Goal: Information Seeking & Learning: Learn about a topic

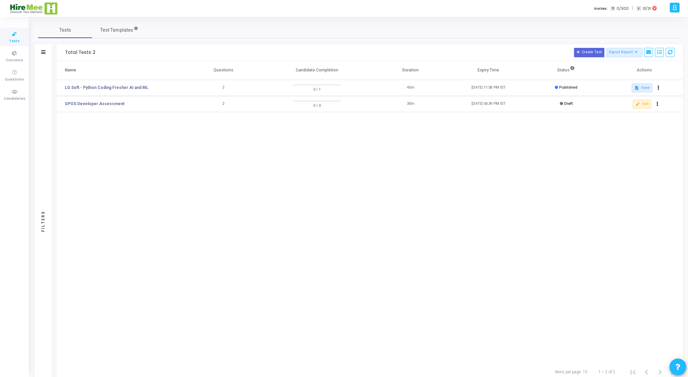
click at [18, 37] on icon at bounding box center [14, 34] width 14 height 8
click at [11, 72] on icon at bounding box center [14, 72] width 14 height 8
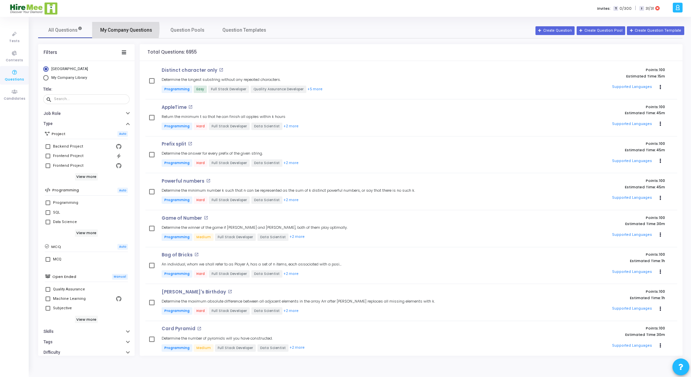
click at [112, 29] on span "My Company Questions" at bounding box center [126, 30] width 52 height 7
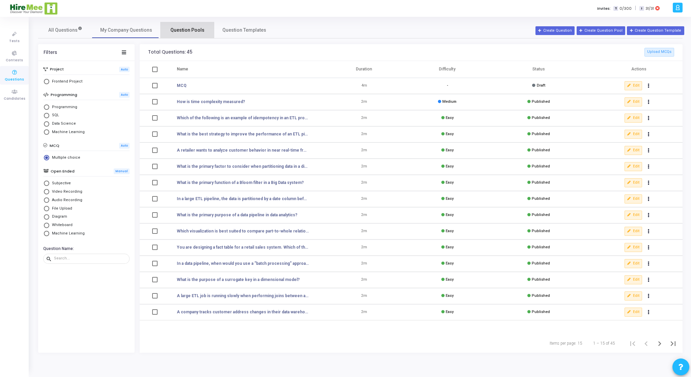
click at [191, 37] on link "Question Pools" at bounding box center [187, 30] width 54 height 16
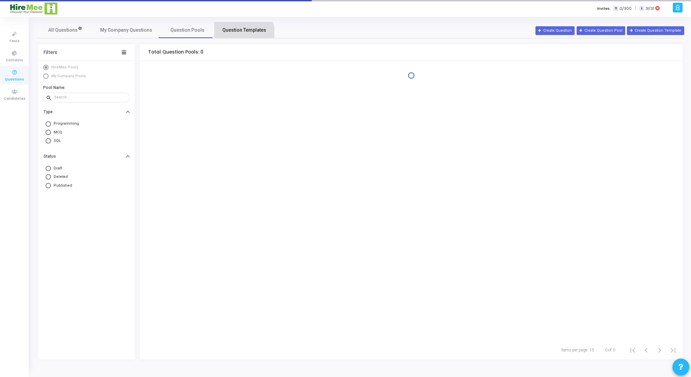
click at [230, 36] on link "Question Templates" at bounding box center [244, 30] width 60 height 16
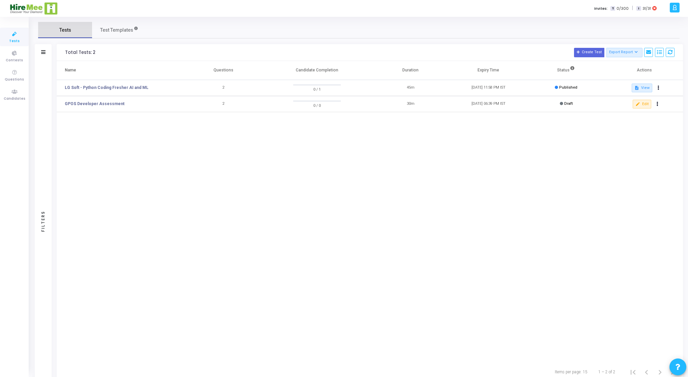
click at [76, 34] on link "Tests" at bounding box center [65, 30] width 54 height 16
click at [119, 33] on span "Test Templates" at bounding box center [116, 30] width 33 height 7
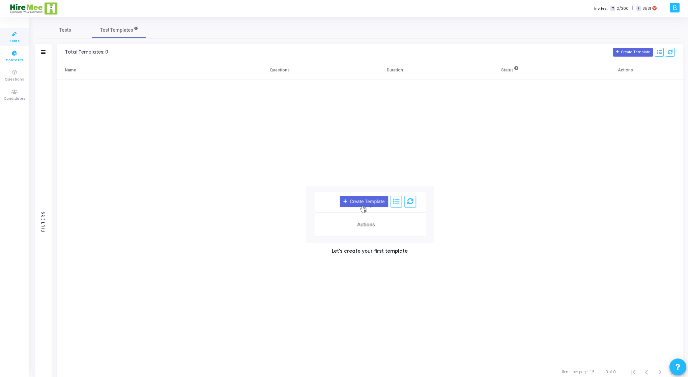
click at [19, 58] on span "Contests" at bounding box center [14, 61] width 17 height 6
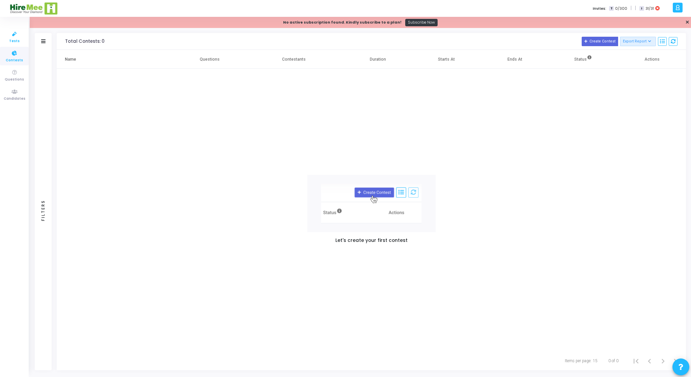
click at [19, 40] on span "Tests" at bounding box center [14, 41] width 10 height 6
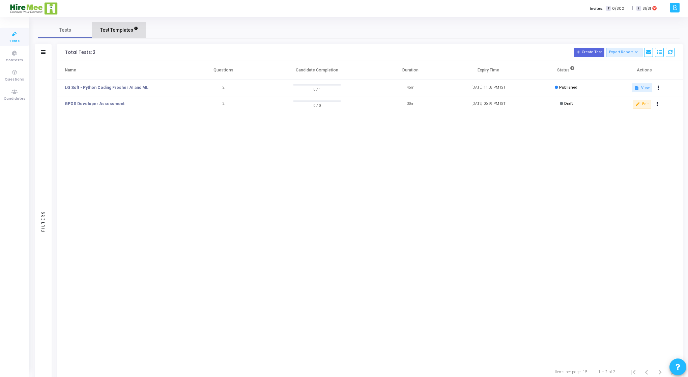
click at [119, 27] on span "Test Templates" at bounding box center [116, 30] width 33 height 7
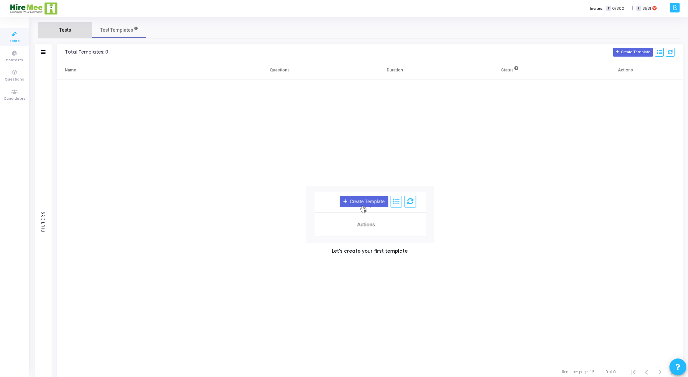
click at [68, 30] on span "Tests" at bounding box center [65, 30] width 12 height 7
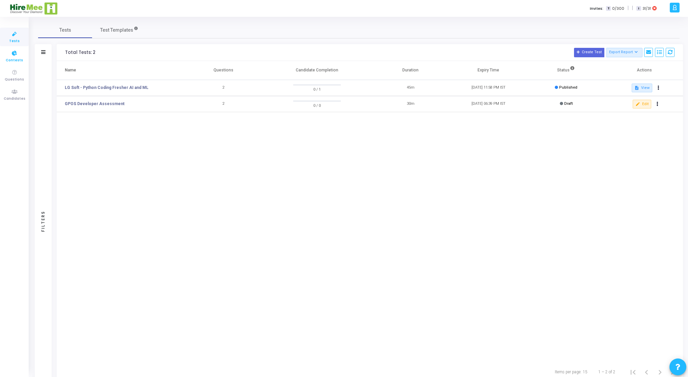
click at [9, 51] on icon at bounding box center [14, 53] width 14 height 8
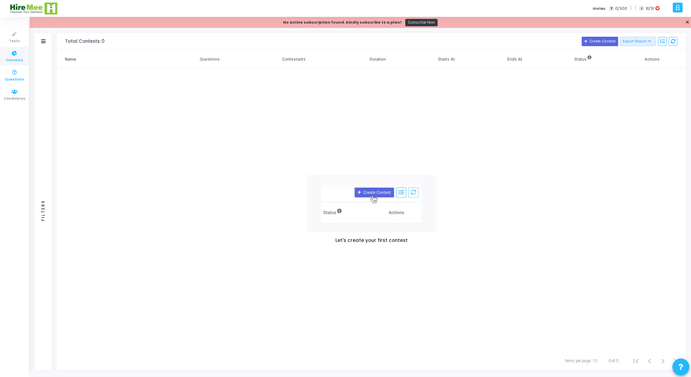
click at [9, 77] on span "Questions" at bounding box center [14, 80] width 19 height 6
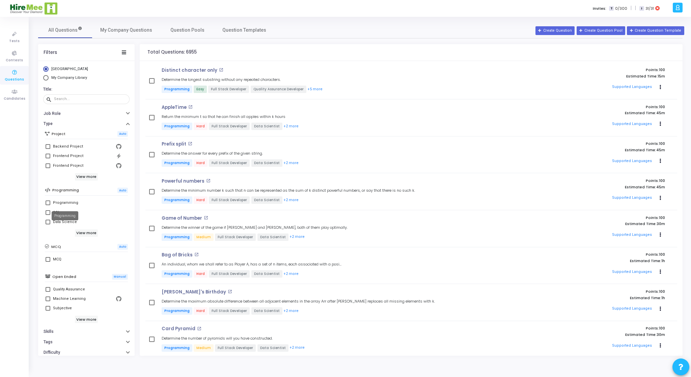
click at [67, 201] on div "Programming" at bounding box center [65, 203] width 25 height 8
click at [48, 205] on input "Programming" at bounding box center [48, 205] width 0 height 0
checkbox input "true"
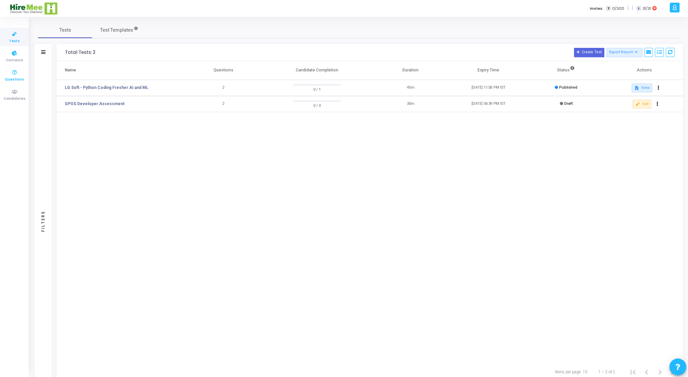
click at [16, 75] on icon at bounding box center [14, 72] width 14 height 8
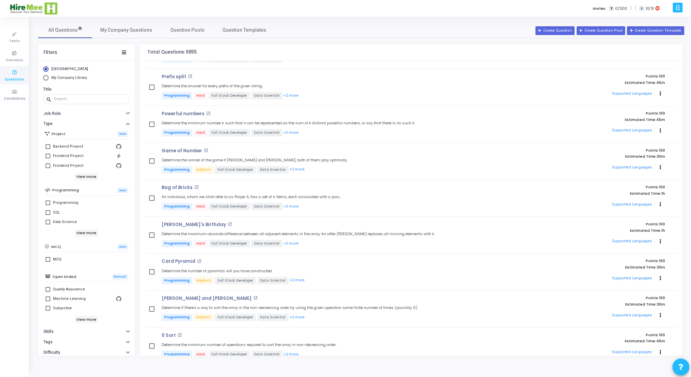
scroll to position [16, 0]
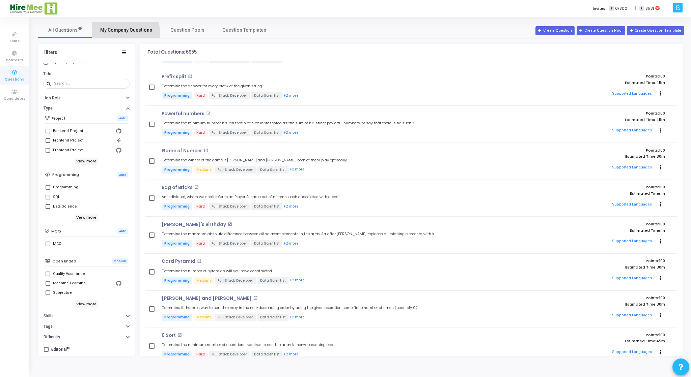
click at [123, 33] on span "My Company Questions" at bounding box center [126, 30] width 52 height 7
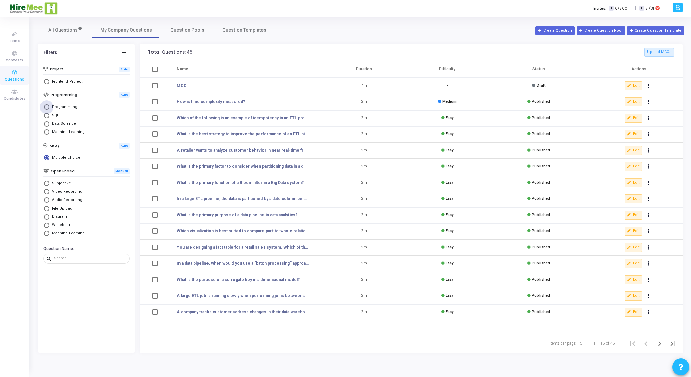
click at [48, 108] on span "Select Library" at bounding box center [46, 107] width 5 height 5
click at [48, 108] on input "Programming" at bounding box center [46, 107] width 5 height 5
radio input "true"
radio input "false"
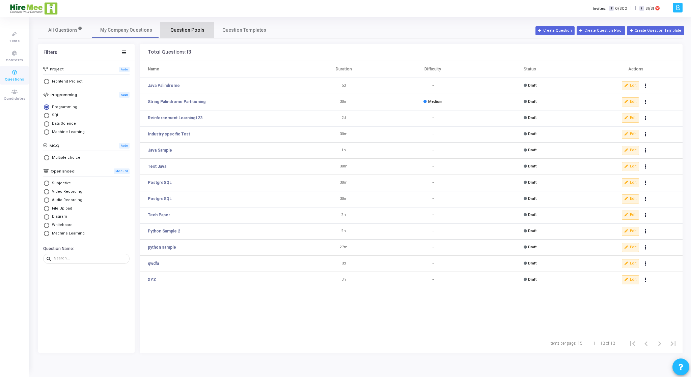
click at [181, 28] on span "Question Pools" at bounding box center [187, 30] width 34 height 7
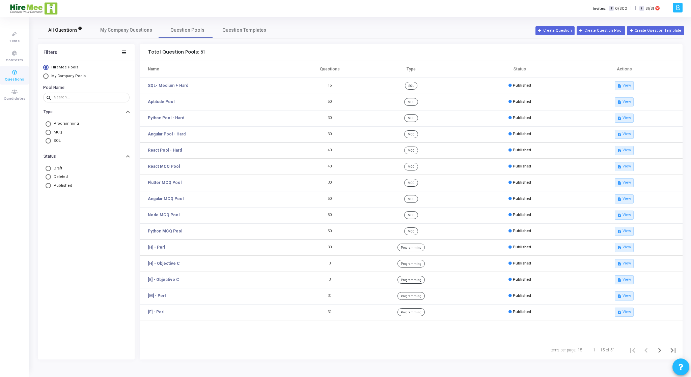
click at [75, 30] on span "All Questions" at bounding box center [65, 30] width 34 height 7
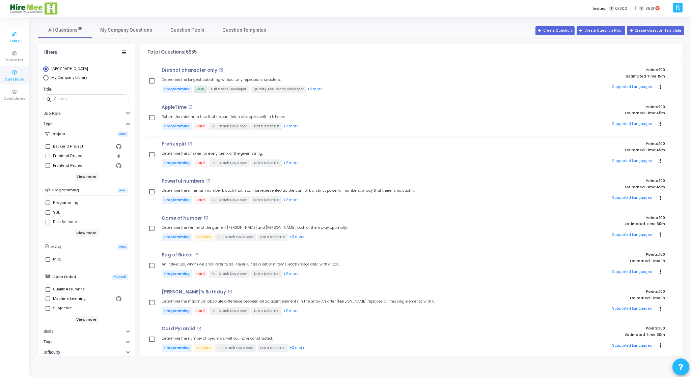
click at [9, 34] on icon at bounding box center [14, 34] width 14 height 8
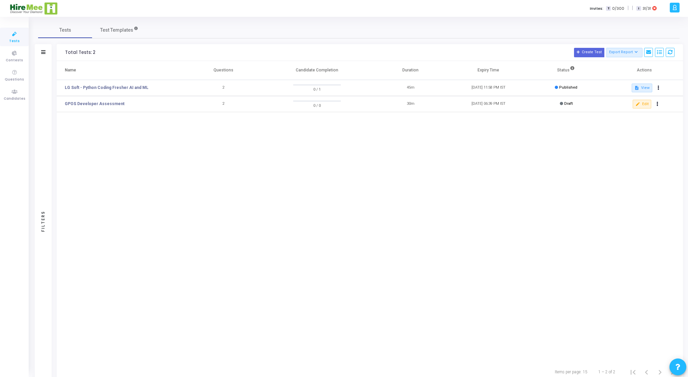
click at [9, 34] on icon at bounding box center [14, 34] width 14 height 8
click at [18, 100] on span "Candidates" at bounding box center [15, 99] width 22 height 6
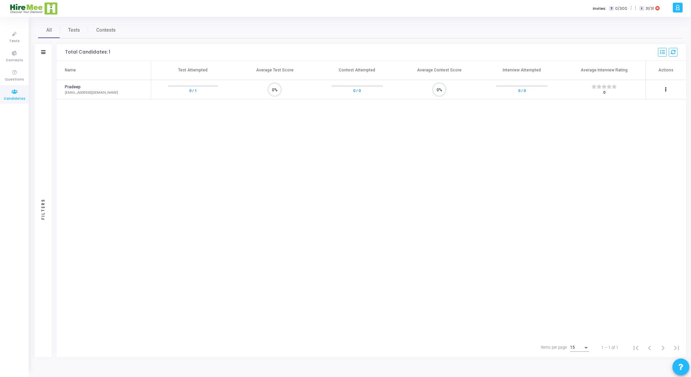
scroll to position [14, 17]
click at [681, 10] on div at bounding box center [677, 8] width 10 height 10
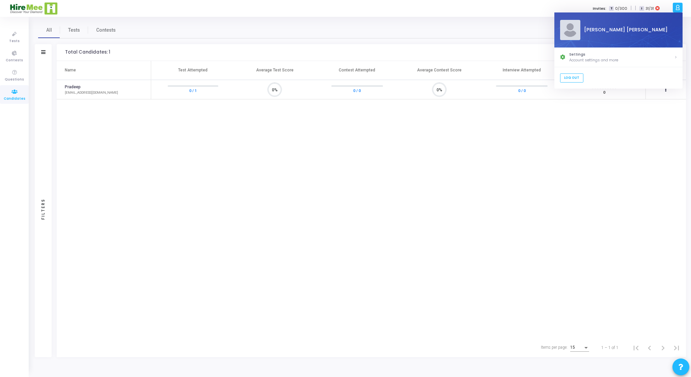
click at [681, 10] on div at bounding box center [677, 8] width 10 height 10
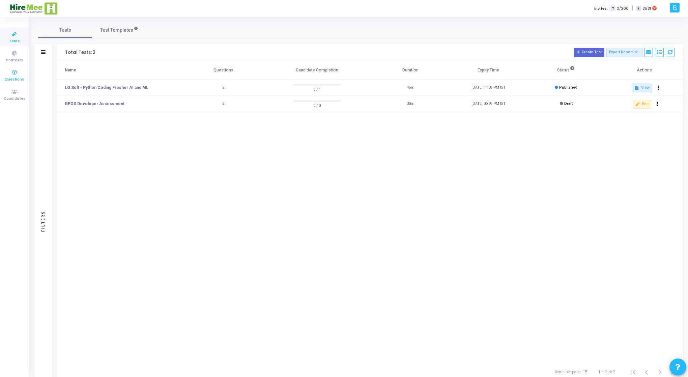
click at [14, 75] on icon at bounding box center [14, 72] width 14 height 8
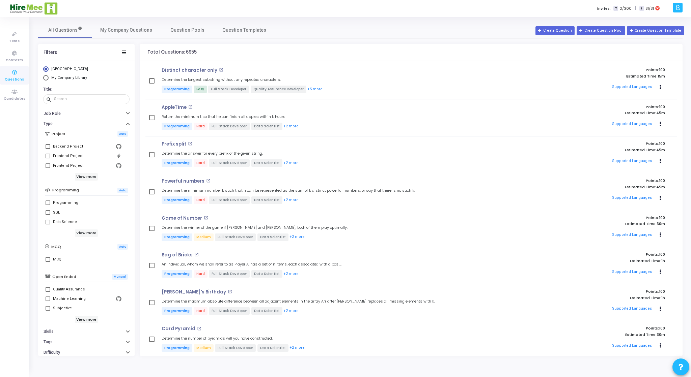
click at [46, 76] on span "Select Library" at bounding box center [45, 77] width 5 height 5
click at [46, 76] on input "My Company Library" at bounding box center [45, 77] width 5 height 5
radio input "true"
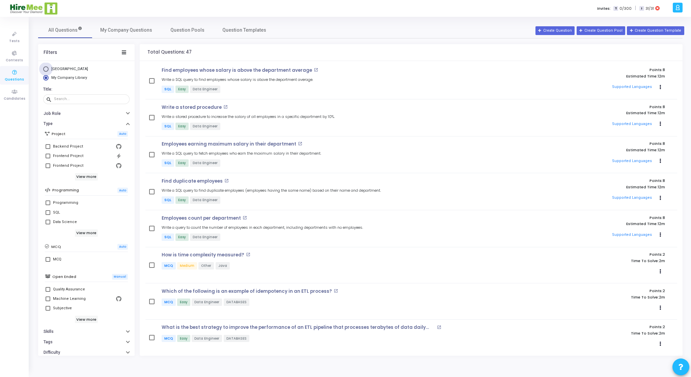
click at [45, 69] on span "Select Library" at bounding box center [45, 68] width 5 height 5
click at [45, 69] on input "HireMee Library" at bounding box center [45, 68] width 5 height 5
radio input "true"
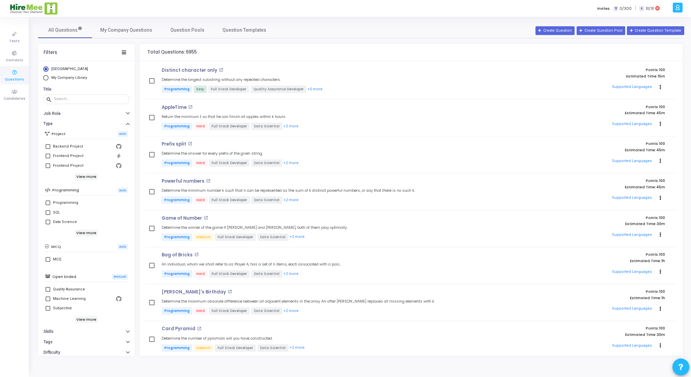
scroll to position [16, 0]
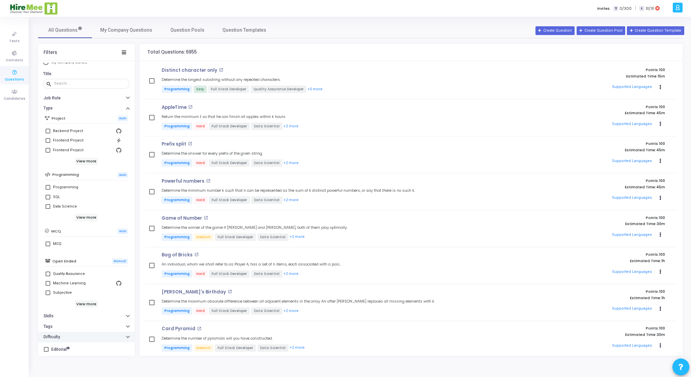
click at [126, 338] on div "button" at bounding box center [127, 337] width 3 height 3
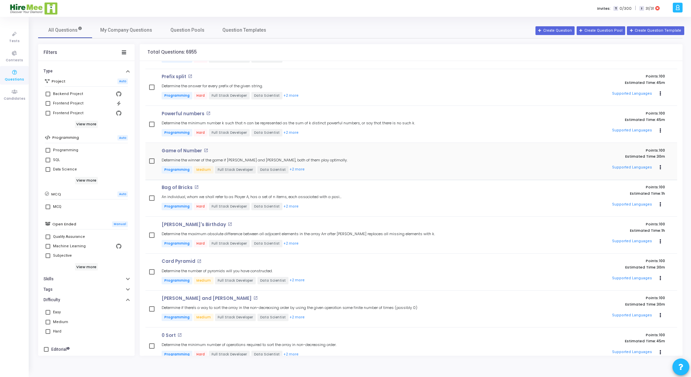
scroll to position [101, 0]
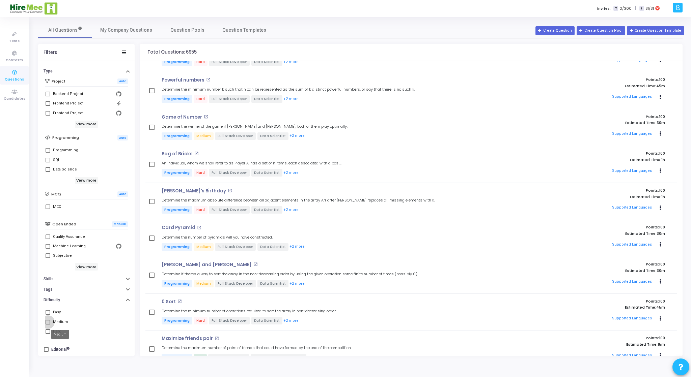
click at [59, 322] on div "Medium" at bounding box center [60, 322] width 15 height 8
click at [48, 325] on input "Medium" at bounding box center [48, 325] width 0 height 0
checkbox input "true"
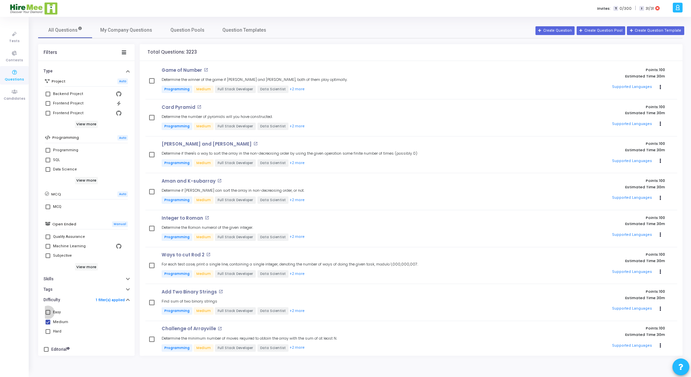
click at [47, 314] on label "Easy" at bounding box center [87, 313] width 82 height 8
click at [48, 315] on input "Easy" at bounding box center [48, 315] width 0 height 0
checkbox input "true"
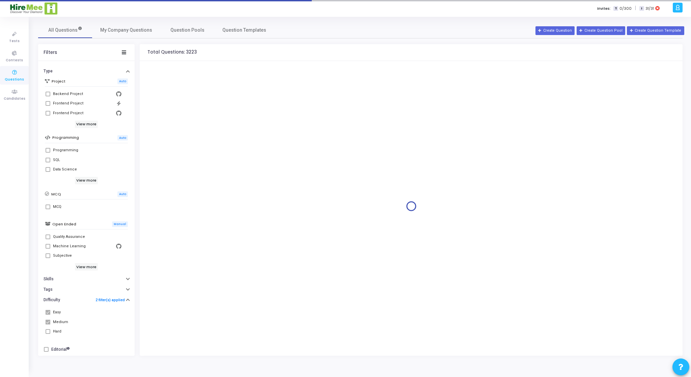
click at [45, 321] on mat-checkbox "Medium" at bounding box center [86, 322] width 83 height 9
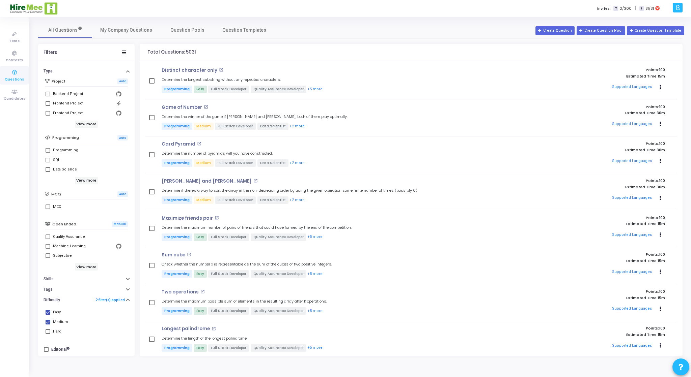
click at [45, 321] on mat-checkbox "Medium" at bounding box center [86, 322] width 83 height 9
click at [50, 323] on span at bounding box center [48, 322] width 5 height 5
click at [48, 325] on input "Medium" at bounding box center [48, 325] width 0 height 0
checkbox input "false"
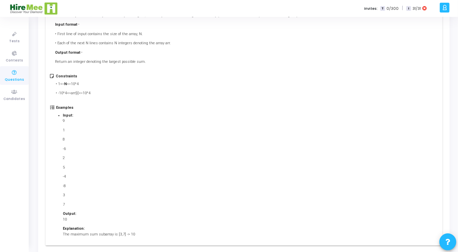
scroll to position [112, 0]
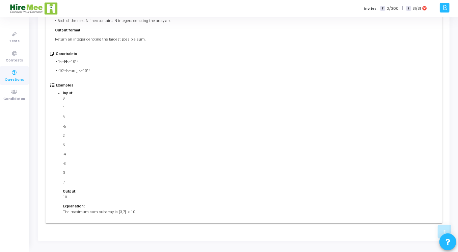
click at [66, 196] on p "10" at bounding box center [99, 197] width 72 height 6
click at [83, 177] on div "9 1 8 -6 2 5 -4 -8 3 7" at bounding box center [99, 140] width 72 height 89
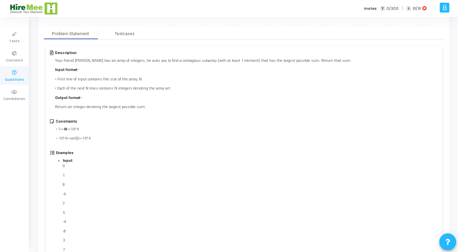
scroll to position [90, 0]
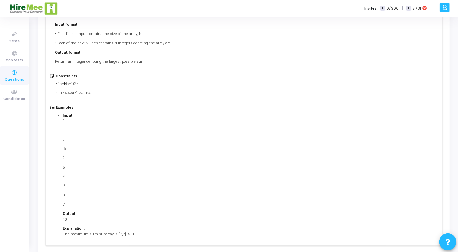
click at [63, 129] on p "1" at bounding box center [99, 130] width 72 height 6
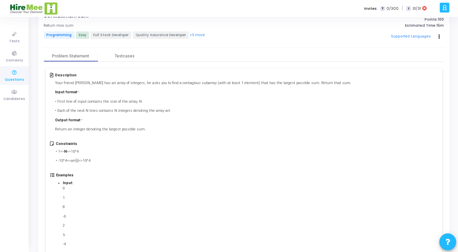
click at [281, 82] on p "Your friend Rami has an array of integers, he asks you to find a contagious sub…" at bounding box center [203, 83] width 296 height 6
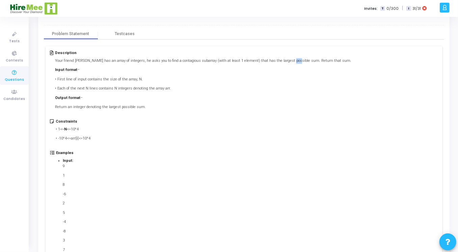
scroll to position [67, 0]
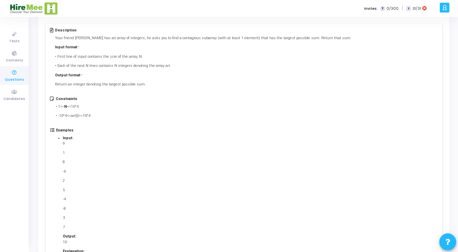
click at [65, 143] on p "9" at bounding box center [99, 144] width 72 height 6
click at [65, 151] on p "1" at bounding box center [99, 153] width 72 height 6
click at [65, 161] on p "8" at bounding box center [99, 162] width 72 height 6
click at [66, 172] on p "-6" at bounding box center [99, 172] width 72 height 6
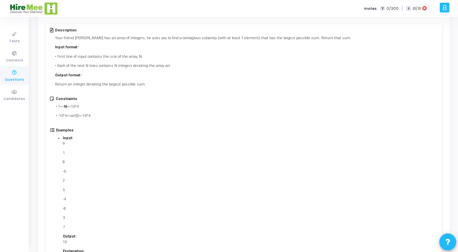
click at [65, 180] on p "2" at bounding box center [99, 181] width 72 height 6
click at [67, 188] on p "5" at bounding box center [99, 190] width 72 height 6
click at [63, 143] on p "9" at bounding box center [99, 144] width 72 height 6
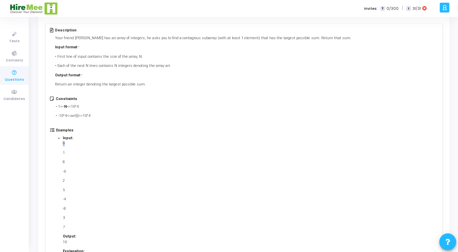
click at [63, 143] on p "9" at bounding box center [99, 144] width 72 height 6
click at [155, 111] on div "Constraints • 1<= N <=10^4 • -10^4<=arr[i]<=10^4" at bounding box center [243, 111] width 387 height 31
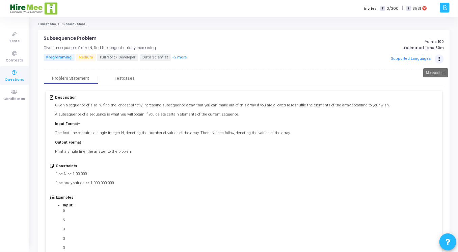
click at [439, 58] on icon "Actions" at bounding box center [439, 58] width 2 height 3
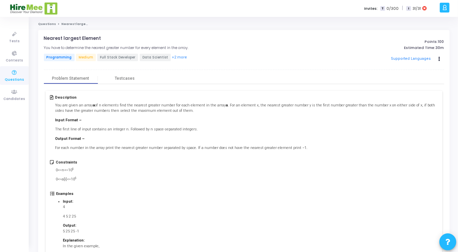
scroll to position [90, 0]
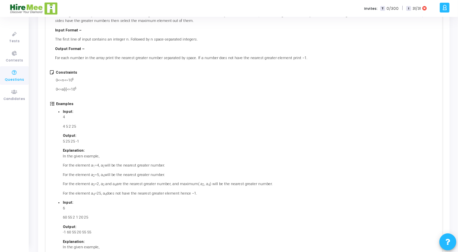
click at [356, 26] on div "You are given an array a of n elements find the nearest greater number for each…" at bounding box center [246, 37] width 382 height 48
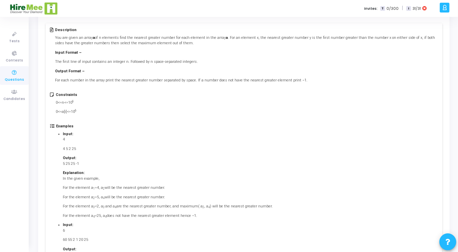
scroll to position [45, 0]
